Goal: Task Accomplishment & Management: Complete application form

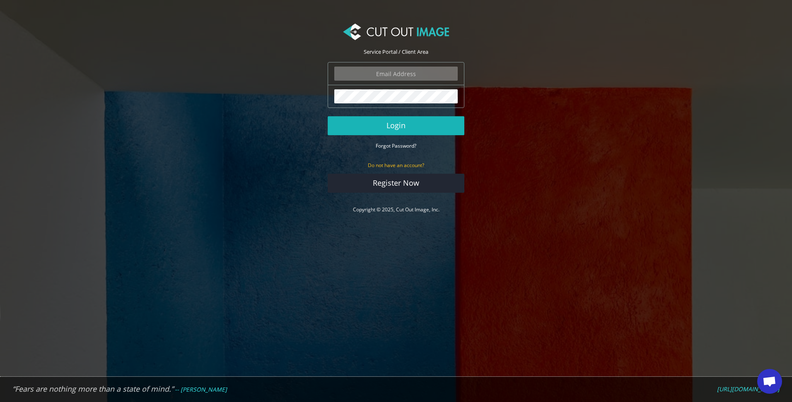
type input "lucy@shootingsocks.co.uk"
click at [424, 130] on button "Login" at bounding box center [395, 125] width 137 height 19
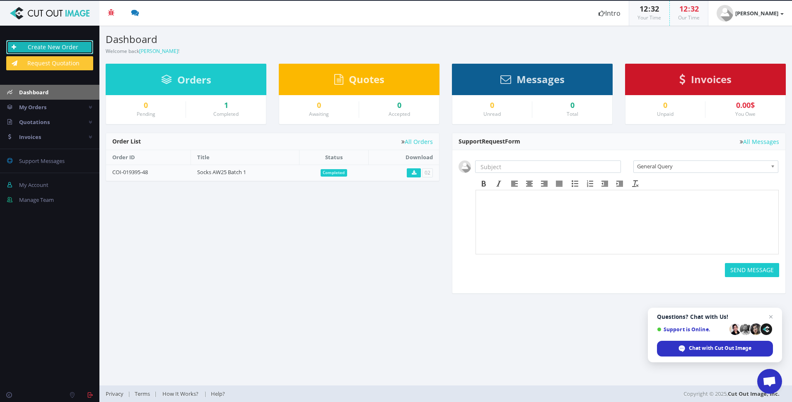
click at [66, 45] on link "Create New Order" at bounding box center [49, 47] width 87 height 14
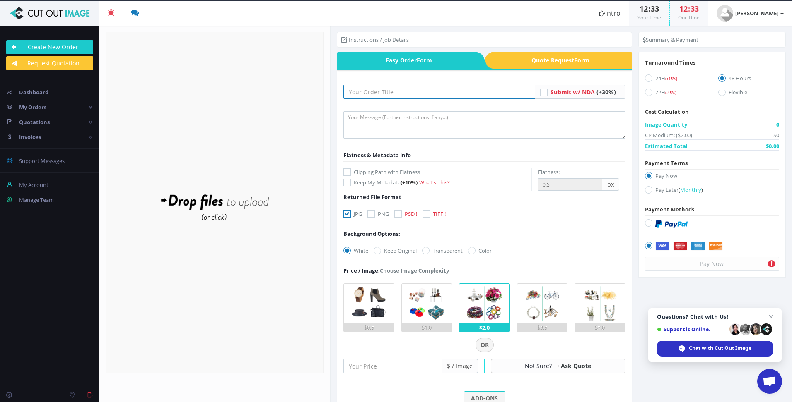
click at [417, 94] on input "text" at bounding box center [438, 92] width 191 height 14
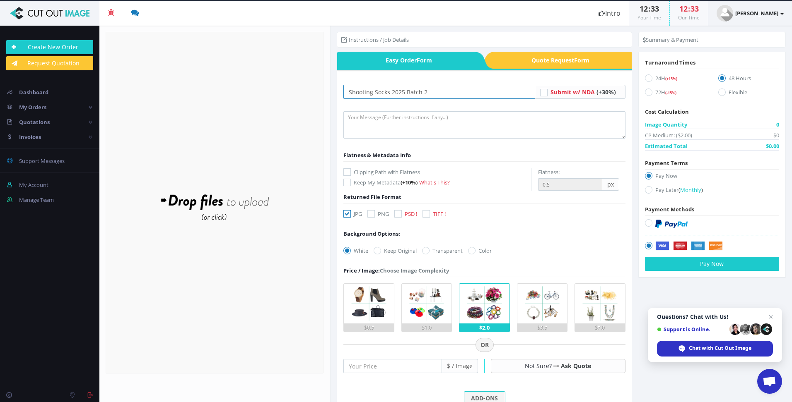
type input "Shooting Socks 2025 Batch 2"
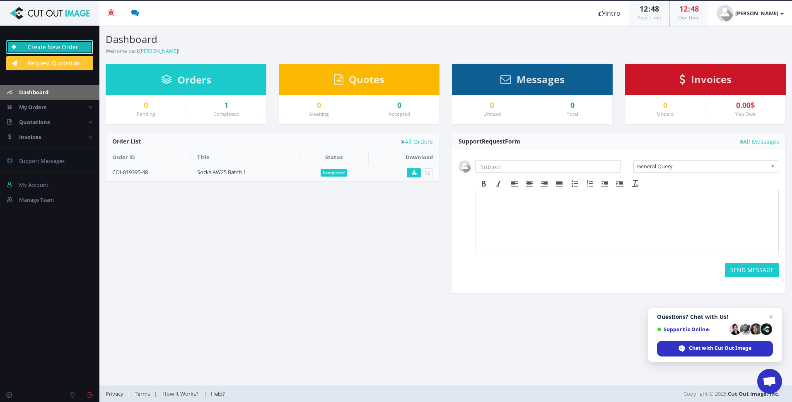
drag, startPoint x: 43, startPoint y: 46, endPoint x: 72, endPoint y: 53, distance: 28.9
click at [43, 46] on link "Create New Order" at bounding box center [49, 47] width 87 height 14
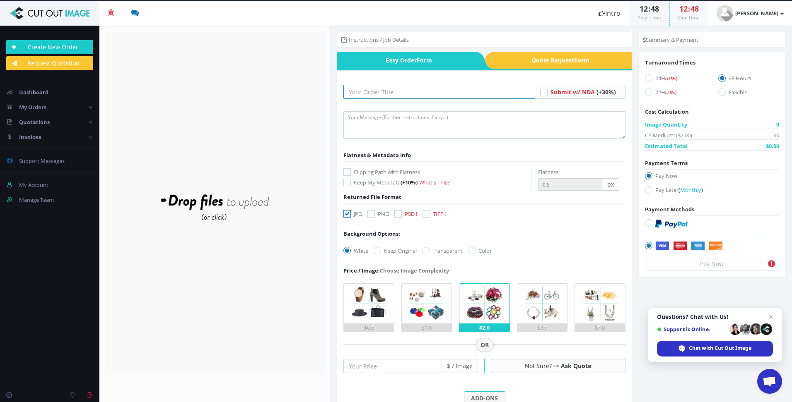
click at [434, 96] on input "text" at bounding box center [438, 92] width 191 height 14
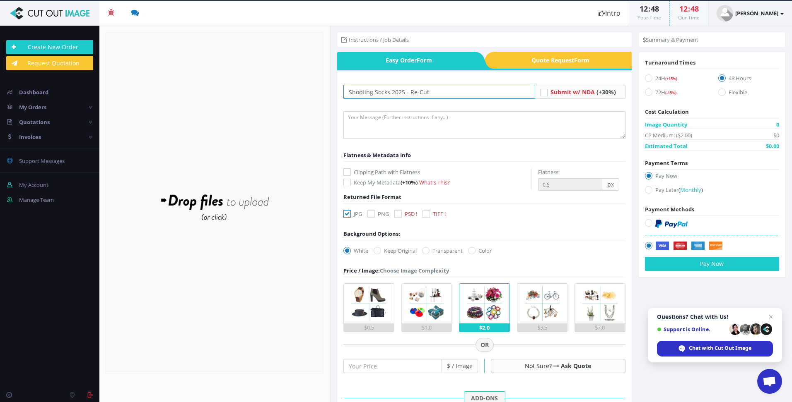
type input "Shooting Socks 2025 - Re-Cut"
